Goal: Book appointment/travel/reservation

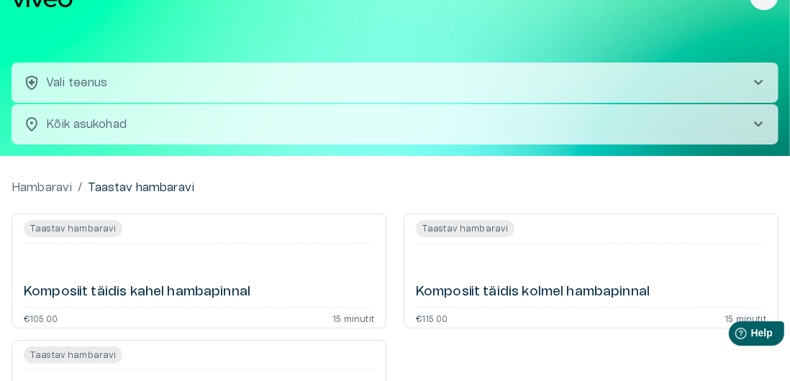
click at [747, 127] on body "Hindame teie privaatsust Kasutame küpsiseid teie sirvimiskogemuse parandamiseks…" at bounding box center [395, 166] width 790 height 381
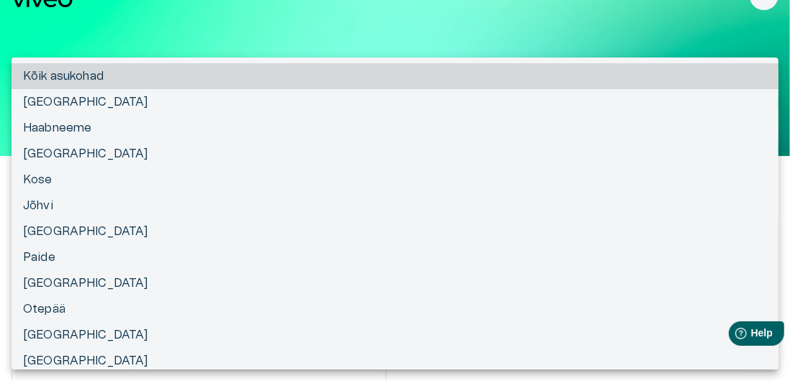
click at [36, 214] on li "Jõhvi" at bounding box center [395, 206] width 767 height 26
type input "**********"
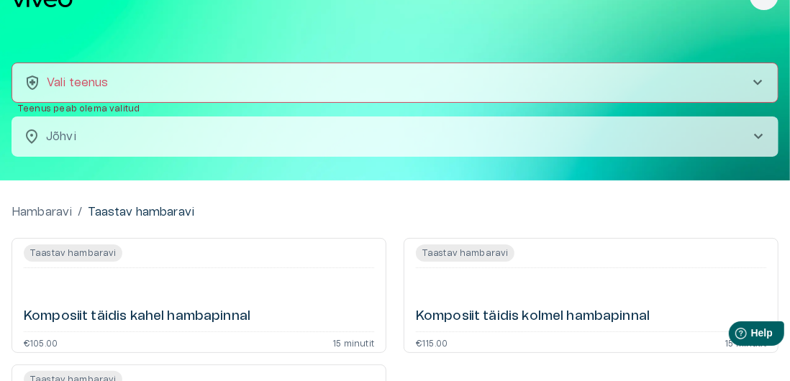
click at [751, 83] on span "chevron_right" at bounding box center [757, 82] width 17 height 17
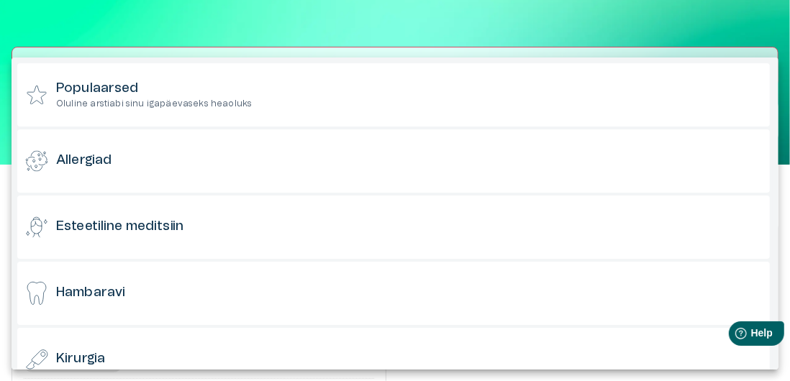
click at [82, 300] on h6 "Hambaravi" at bounding box center [90, 293] width 69 height 18
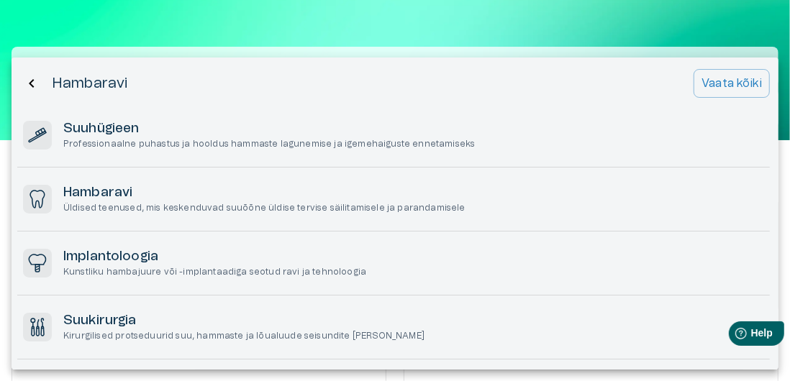
click at [96, 267] on p "Kunstliku hambajuure või -implantaadiga seotud ravi ja tehnoloogia" at bounding box center [214, 272] width 303 height 12
